Goal: Book appointment/travel/reservation

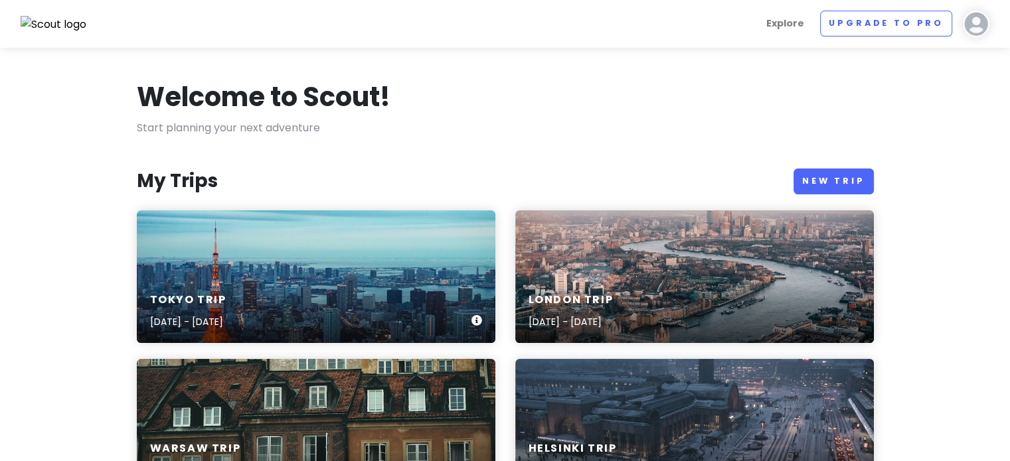
click at [417, 314] on div "Tokyo Trip [DATE] - [DATE]" at bounding box center [316, 311] width 358 height 63
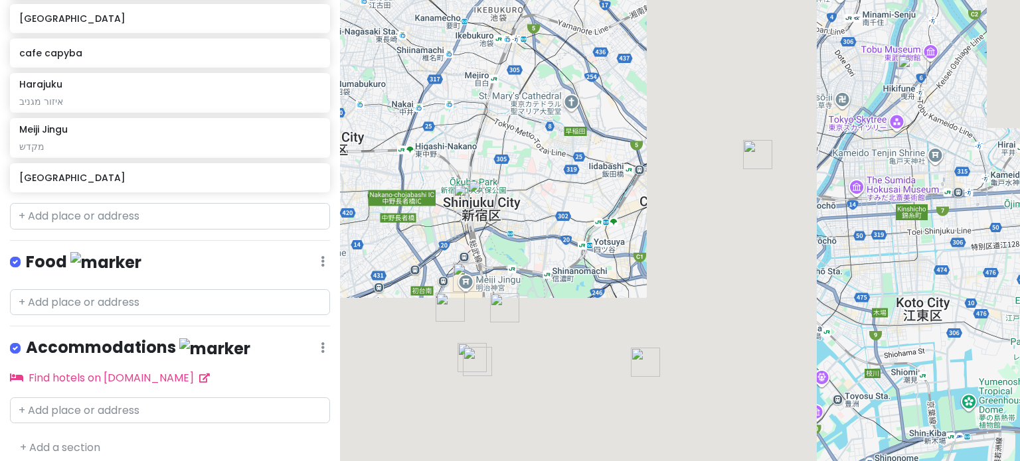
scroll to position [439, 0]
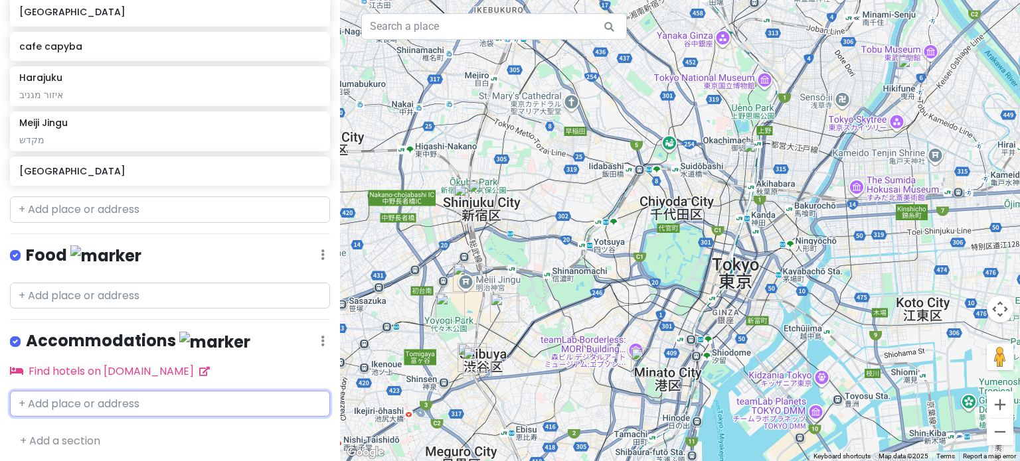
click at [145, 400] on input "text" at bounding box center [170, 404] width 320 height 27
type input "shibuya tobu"
click at [137, 428] on span "[STREET_ADDRESS]" at bounding box center [173, 433] width 76 height 11
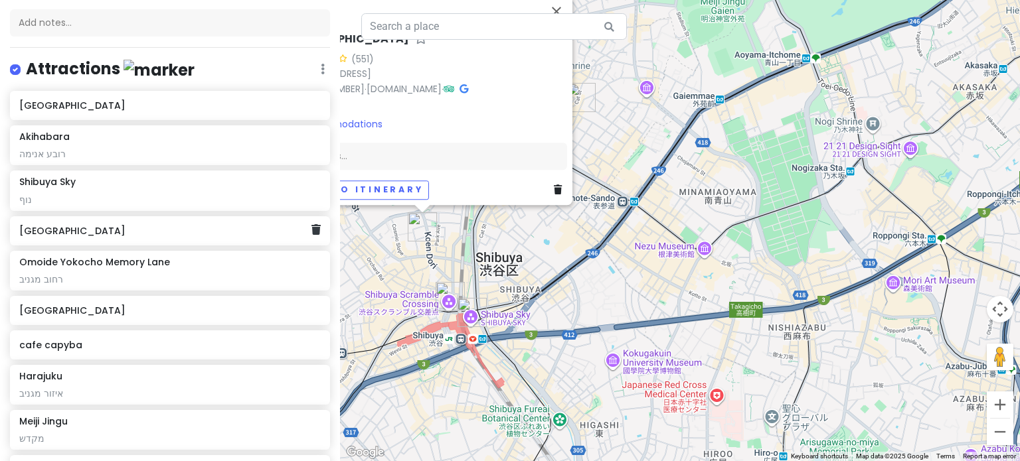
scroll to position [199, 0]
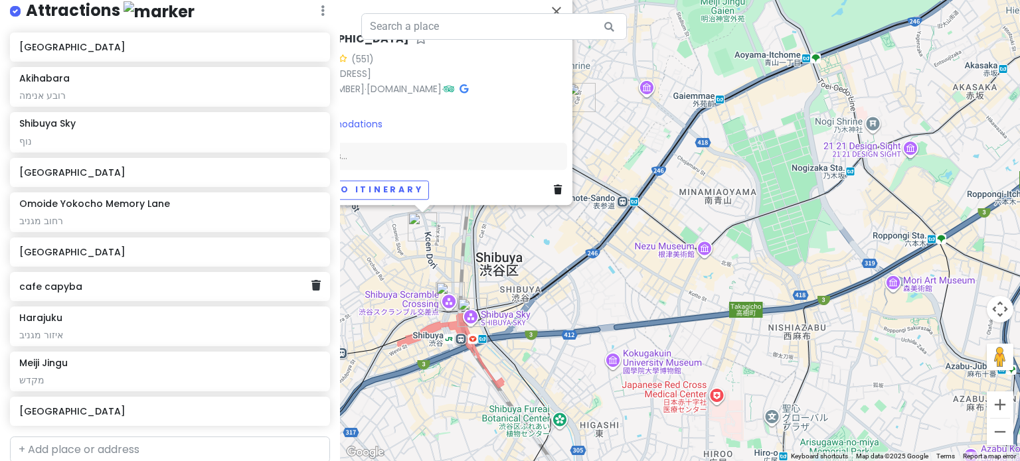
click at [250, 285] on h6 "cafe capyba" at bounding box center [164, 287] width 291 height 12
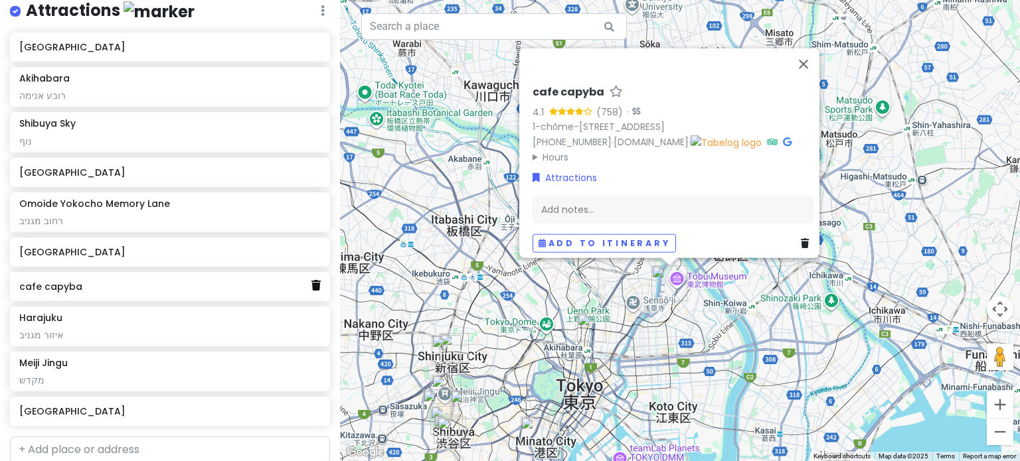
click at [311, 287] on icon at bounding box center [315, 285] width 9 height 11
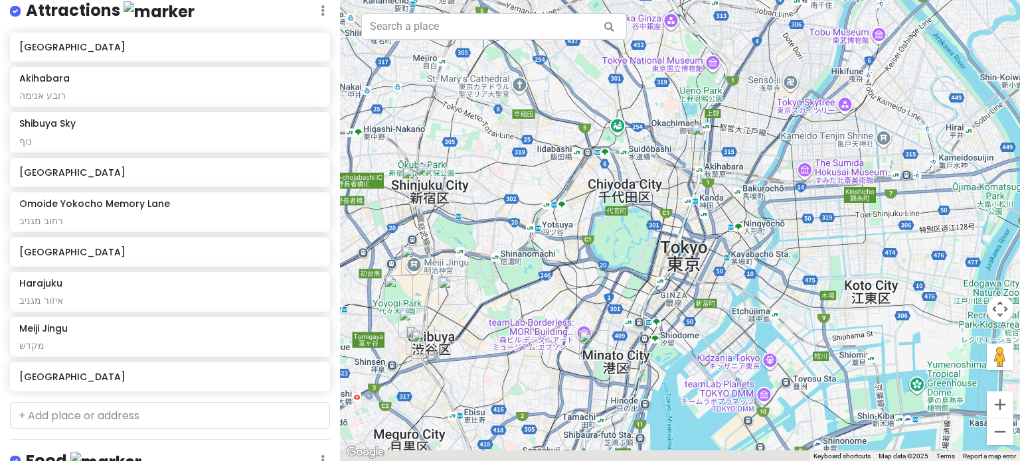
drag, startPoint x: 465, startPoint y: 363, endPoint x: 487, endPoint y: 269, distance: 96.8
click at [487, 269] on div at bounding box center [680, 230] width 680 height 461
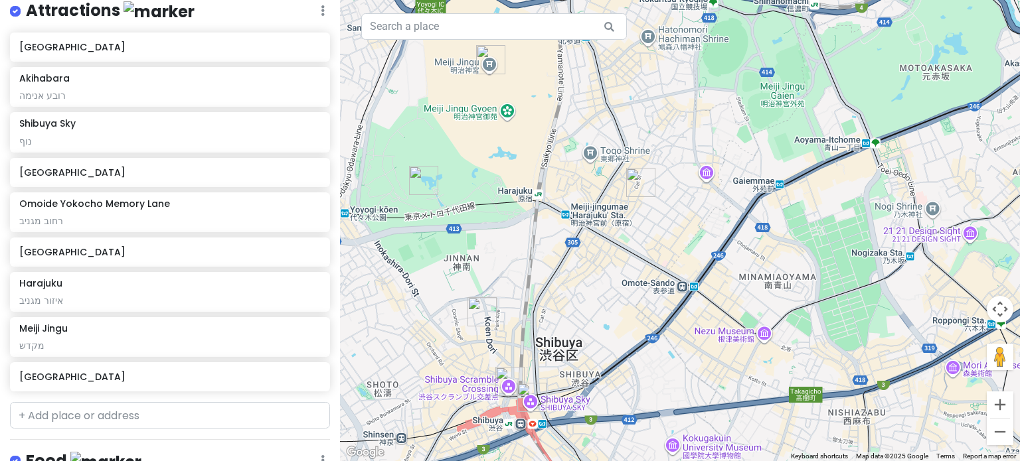
drag, startPoint x: 444, startPoint y: 358, endPoint x: 660, endPoint y: 378, distance: 216.7
click at [660, 378] on div at bounding box center [680, 230] width 680 height 461
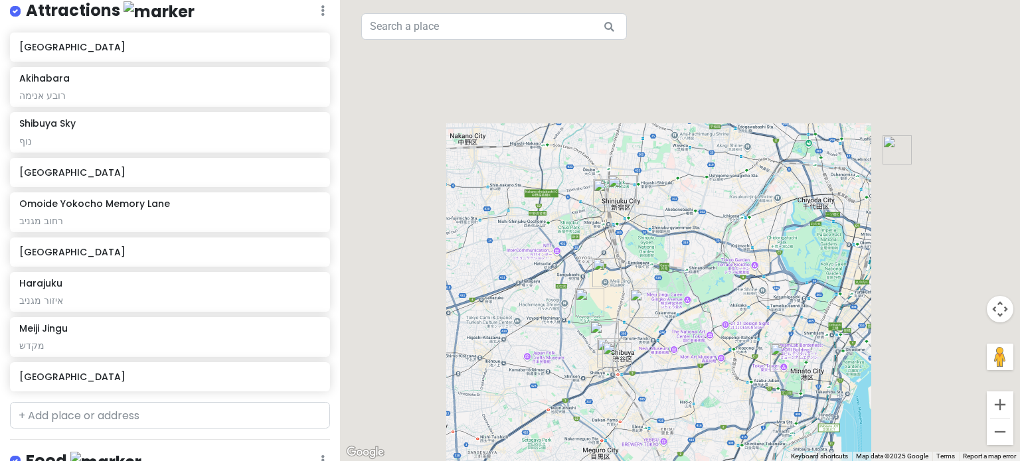
drag, startPoint x: 755, startPoint y: 351, endPoint x: 692, endPoint y: 353, distance: 63.1
click at [692, 353] on div at bounding box center [680, 230] width 680 height 461
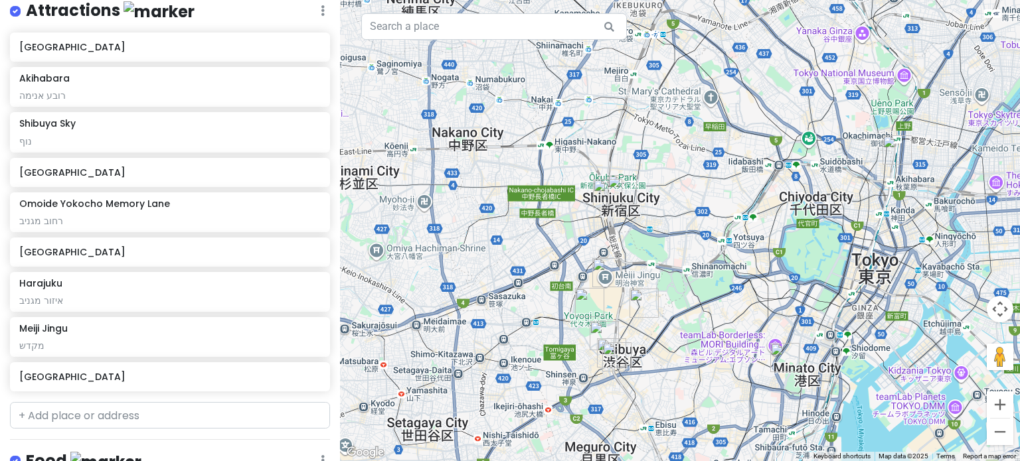
click at [785, 356] on img "Tokyo Tower" at bounding box center [784, 357] width 29 height 29
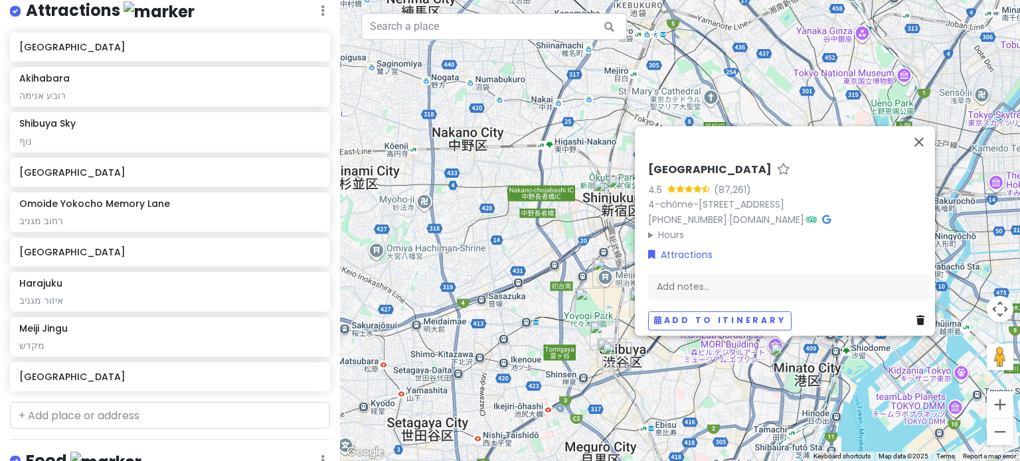
click at [684, 391] on div "[GEOGRAPHIC_DATA] 4.5 (87,261) 4-chōme-2-8 [GEOGRAPHIC_DATA], [GEOGRAPHIC_DATA]…" at bounding box center [680, 230] width 680 height 461
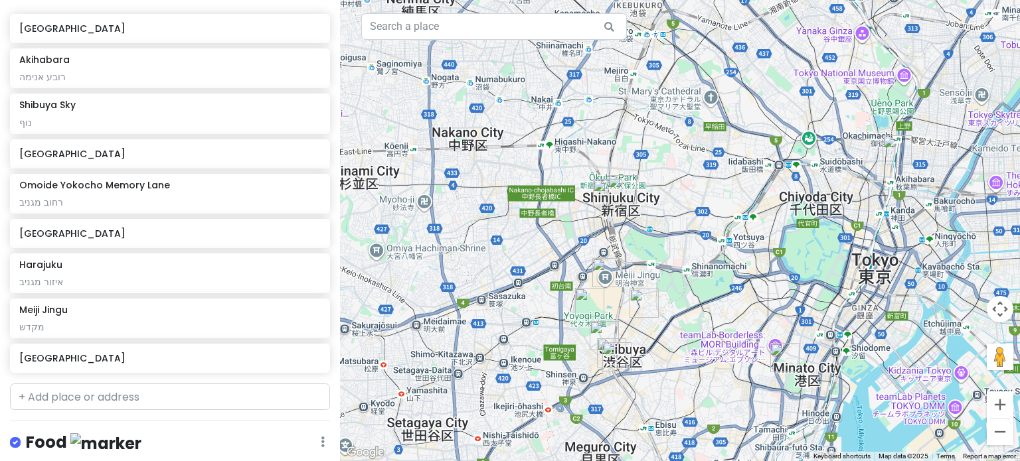
scroll to position [199, 0]
